Goal: Complete application form

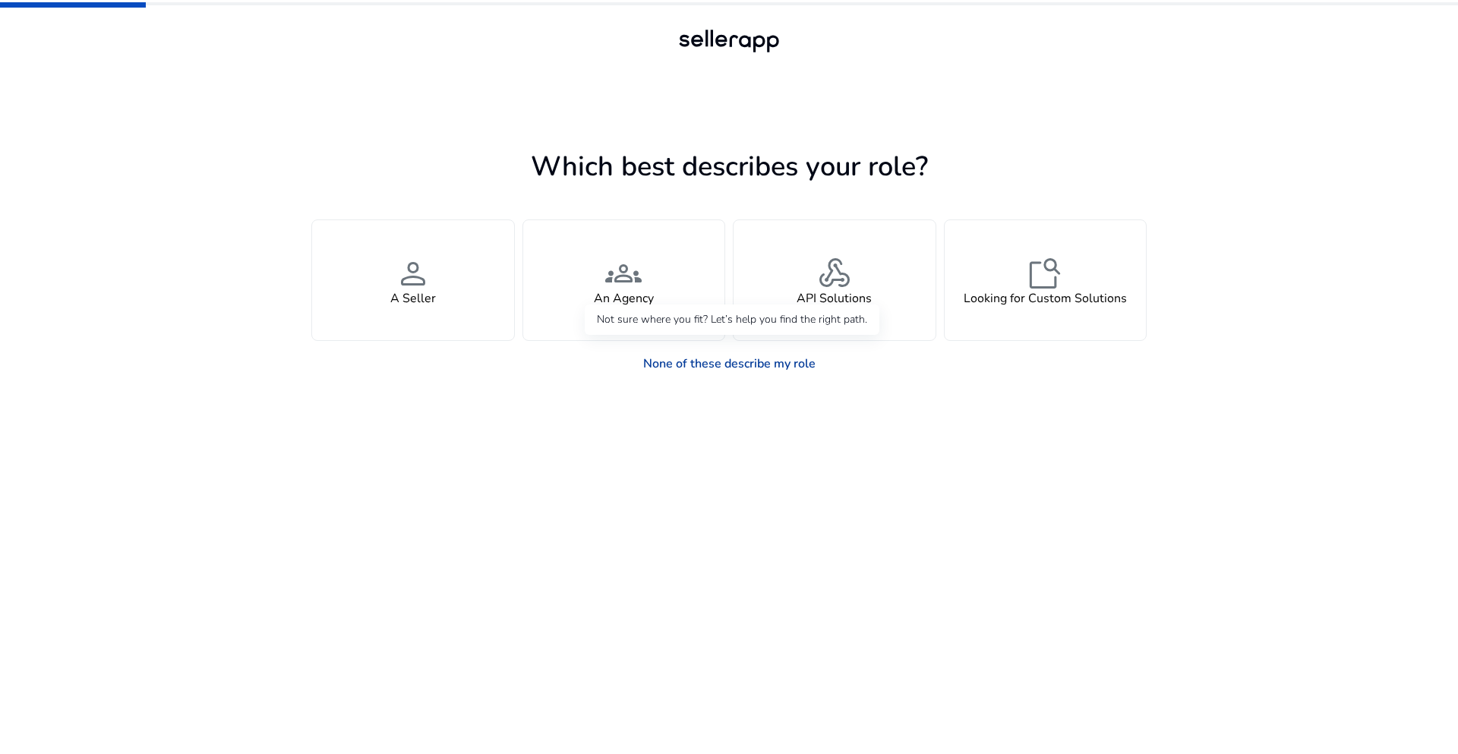
click at [778, 365] on link "None of these describe my role" at bounding box center [729, 364] width 197 height 30
click at [822, 431] on app-seller-type "Which best describes your role? You manage your own brand or store and are look…" at bounding box center [728, 449] width 835 height 610
